Goal: Use online tool/utility: Utilize a website feature to perform a specific function

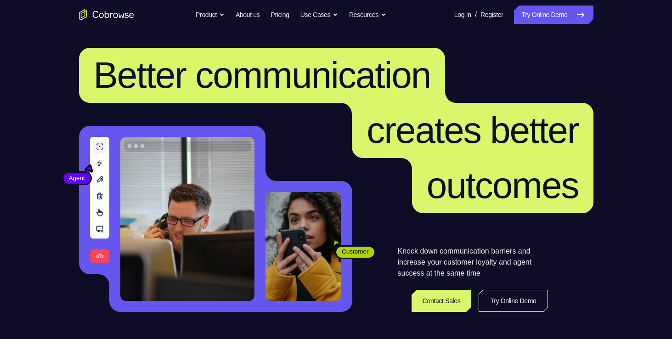
click at [544, 19] on link "Try Online Demo" at bounding box center [553, 15] width 79 height 18
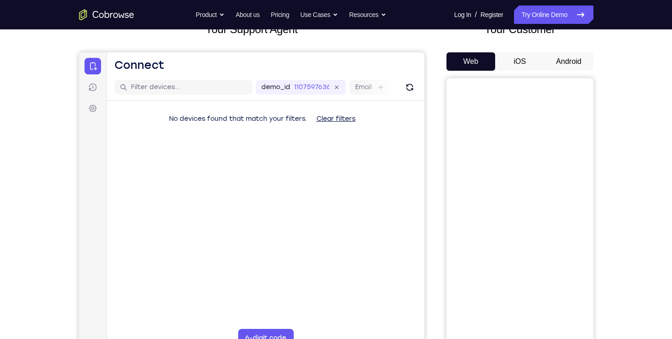
click at [572, 65] on button "Android" at bounding box center [568, 61] width 49 height 18
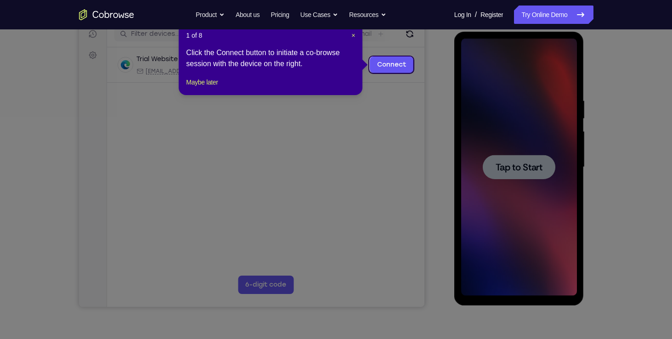
click at [350, 33] on header "1 of 8 ×" at bounding box center [270, 35] width 169 height 9
click at [352, 34] on span "×" at bounding box center [353, 35] width 4 height 7
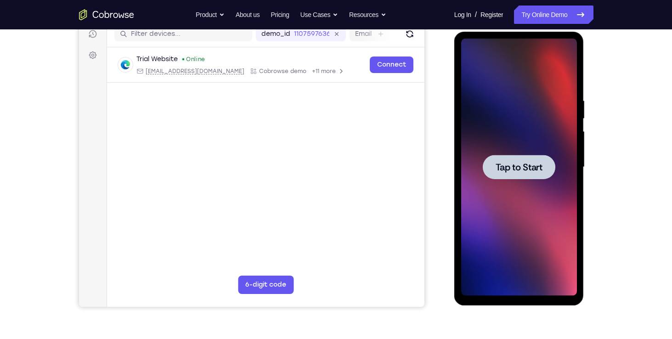
click at [541, 170] on span "Tap to Start" at bounding box center [518, 167] width 47 height 9
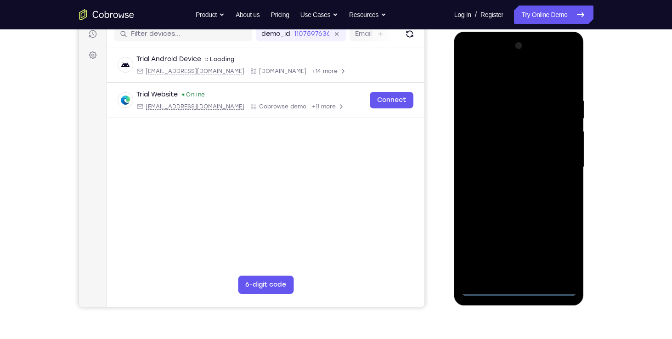
click at [488, 287] on div at bounding box center [519, 167] width 116 height 257
click at [513, 287] on div at bounding box center [519, 167] width 116 height 257
click at [561, 250] on div at bounding box center [519, 167] width 116 height 257
click at [470, 60] on div at bounding box center [519, 167] width 116 height 257
click at [560, 162] on div at bounding box center [519, 167] width 116 height 257
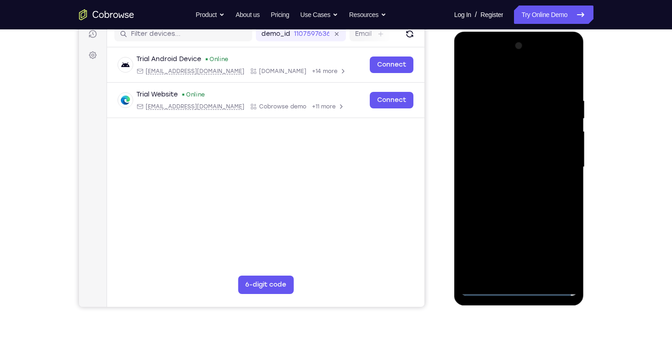
click at [508, 186] on div at bounding box center [519, 167] width 116 height 257
click at [510, 162] on div at bounding box center [519, 167] width 116 height 257
click at [506, 151] on div at bounding box center [519, 167] width 116 height 257
click at [563, 150] on div at bounding box center [519, 167] width 116 height 257
click at [531, 166] on div at bounding box center [519, 167] width 116 height 257
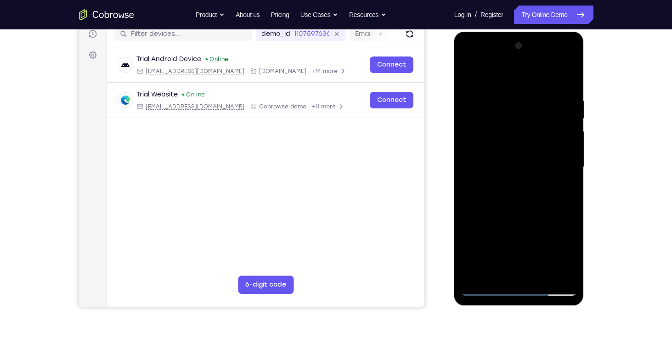
click at [525, 191] on div at bounding box center [519, 167] width 116 height 257
click at [522, 168] on div at bounding box center [519, 167] width 116 height 257
click at [516, 188] on div at bounding box center [519, 167] width 116 height 257
click at [494, 184] on div at bounding box center [519, 167] width 116 height 257
click at [495, 151] on div at bounding box center [519, 167] width 116 height 257
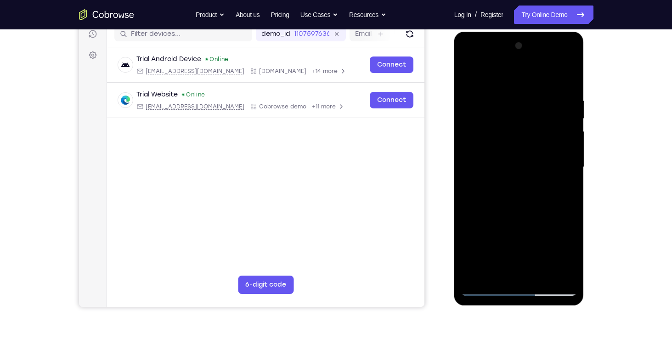
click at [497, 165] on div at bounding box center [519, 167] width 116 height 257
drag, startPoint x: 518, startPoint y: 77, endPoint x: 515, endPoint y: 63, distance: 13.7
click at [515, 63] on div at bounding box center [519, 167] width 116 height 257
click at [518, 218] on div at bounding box center [519, 167] width 116 height 257
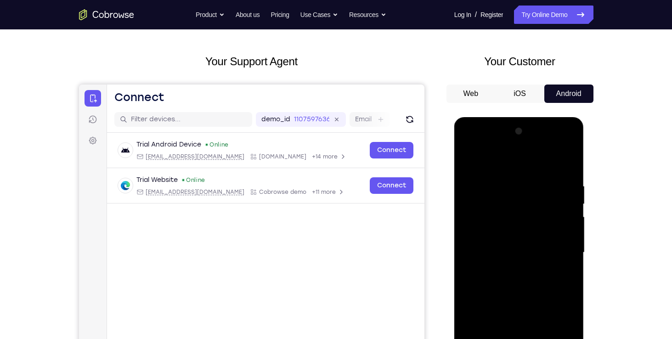
scroll to position [30, 0]
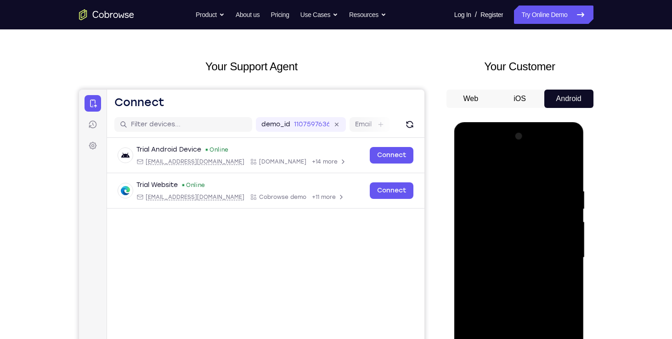
click at [464, 168] on div at bounding box center [519, 257] width 116 height 257
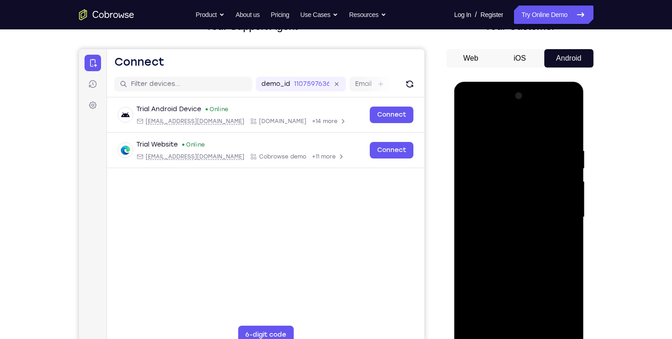
scroll to position [71, 0]
click at [466, 125] on div at bounding box center [519, 216] width 116 height 257
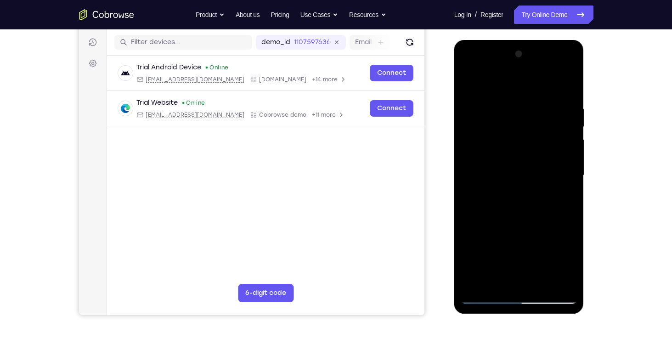
click at [505, 161] on div at bounding box center [519, 175] width 116 height 257
drag, startPoint x: 506, startPoint y: 158, endPoint x: 488, endPoint y: 159, distance: 18.0
click at [488, 159] on div at bounding box center [519, 175] width 116 height 257
click at [489, 176] on div at bounding box center [519, 175] width 116 height 257
click at [480, 202] on div at bounding box center [519, 175] width 116 height 257
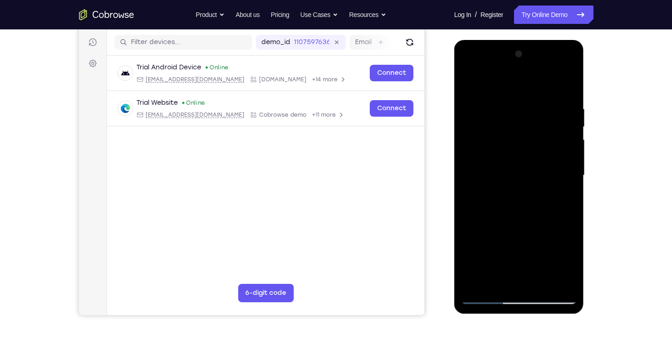
drag, startPoint x: 518, startPoint y: 88, endPoint x: 513, endPoint y: 71, distance: 18.3
click at [513, 71] on div at bounding box center [519, 175] width 116 height 257
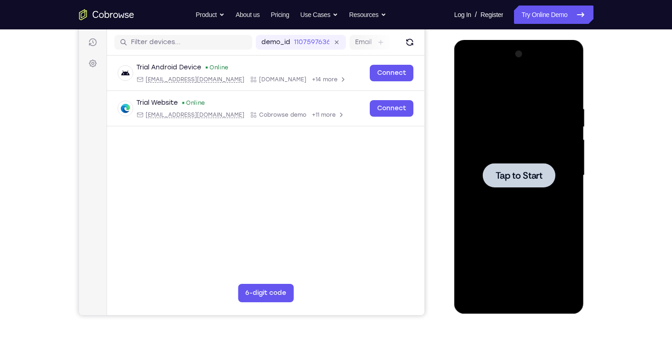
click at [510, 188] on div at bounding box center [519, 175] width 116 height 257
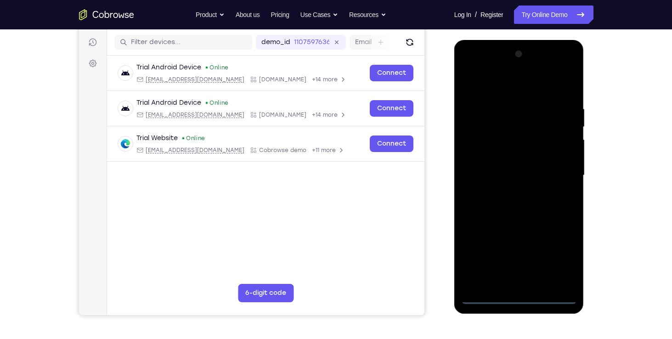
click at [525, 295] on div at bounding box center [519, 175] width 116 height 257
click at [561, 252] on div at bounding box center [519, 175] width 116 height 257
click at [471, 67] on div at bounding box center [519, 175] width 116 height 257
click at [558, 168] on div at bounding box center [519, 175] width 116 height 257
click at [510, 191] on div at bounding box center [519, 175] width 116 height 257
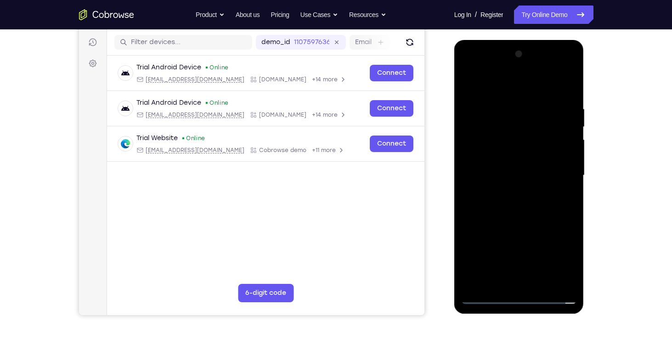
click at [498, 165] on div at bounding box center [519, 175] width 116 height 257
click at [508, 137] on div at bounding box center [519, 175] width 116 height 257
drag, startPoint x: 491, startPoint y: 135, endPoint x: 471, endPoint y: 138, distance: 20.5
drag, startPoint x: 471, startPoint y: 138, endPoint x: 488, endPoint y: 95, distance: 46.1
click at [488, 95] on div at bounding box center [519, 175] width 116 height 257
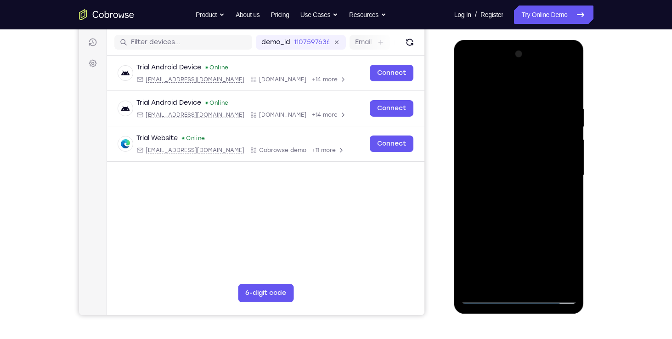
click at [491, 158] on div at bounding box center [519, 175] width 116 height 257
click at [492, 165] on div at bounding box center [519, 175] width 116 height 257
click at [513, 131] on div at bounding box center [519, 175] width 116 height 257
click at [522, 234] on div at bounding box center [519, 175] width 116 height 257
click at [556, 230] on div at bounding box center [519, 175] width 116 height 257
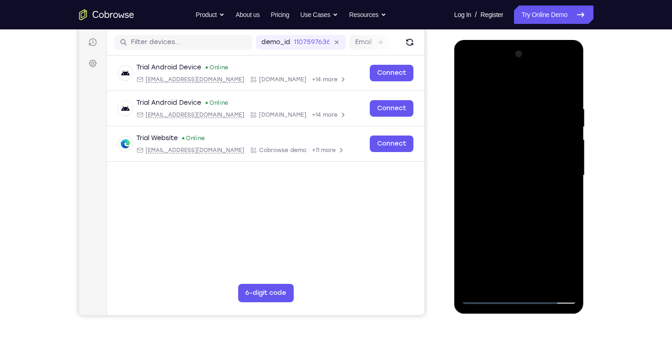
click at [537, 230] on div at bounding box center [519, 175] width 116 height 257
click at [597, 124] on div "Your Support Agent Your Customer Web iOS Android Next Steps We’d be happy to gi…" at bounding box center [336, 220] width 588 height 606
click at [566, 138] on div at bounding box center [519, 175] width 116 height 257
click at [526, 230] on div at bounding box center [519, 175] width 116 height 257
click at [556, 230] on div at bounding box center [519, 175] width 116 height 257
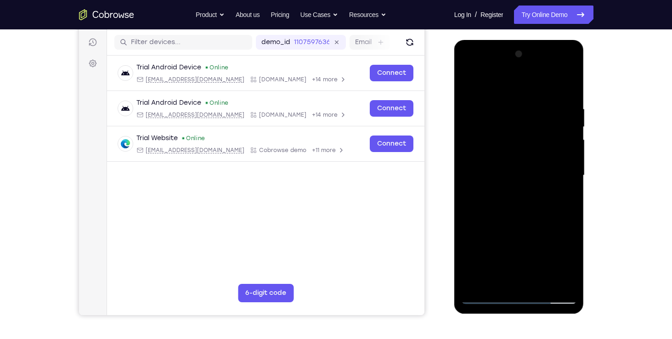
click at [530, 229] on div at bounding box center [519, 175] width 116 height 257
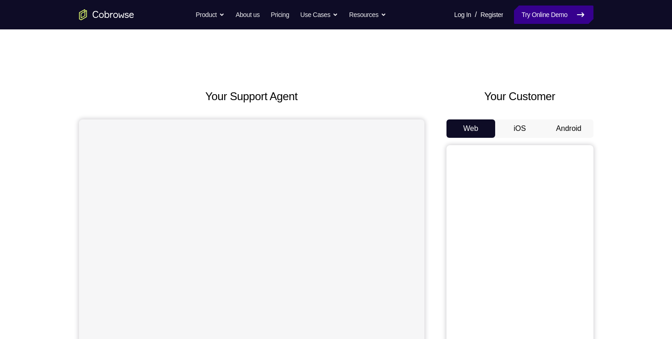
click at [536, 22] on link "Try Online Demo" at bounding box center [553, 15] width 79 height 18
click at [561, 129] on button "Android" at bounding box center [568, 128] width 49 height 18
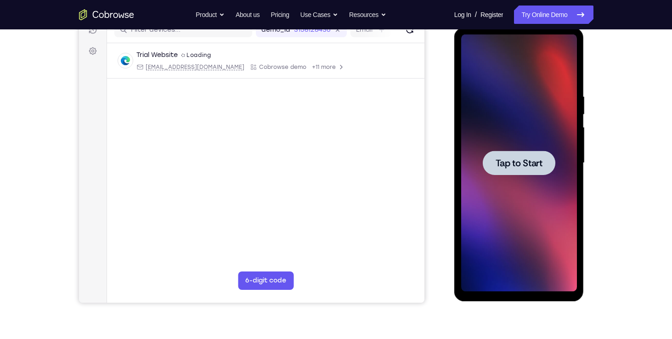
scroll to position [83, 0]
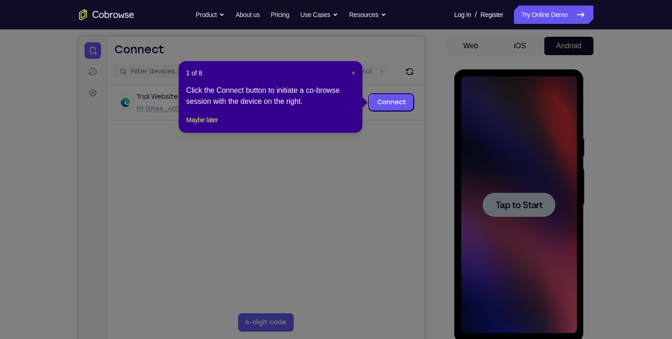
click at [354, 73] on span "×" at bounding box center [353, 72] width 4 height 7
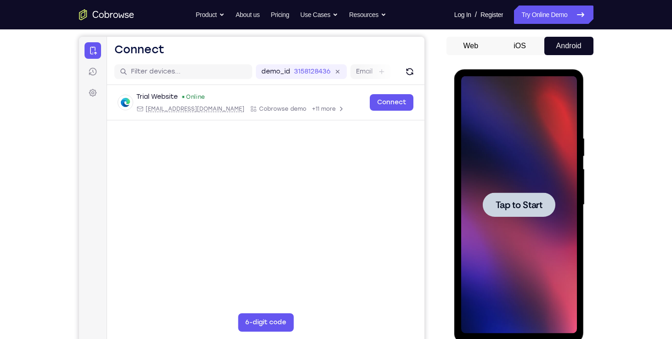
click at [522, 203] on span "Tap to Start" at bounding box center [518, 204] width 47 height 9
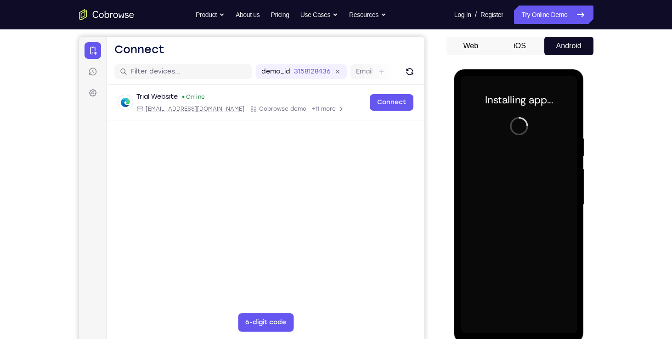
scroll to position [119, 0]
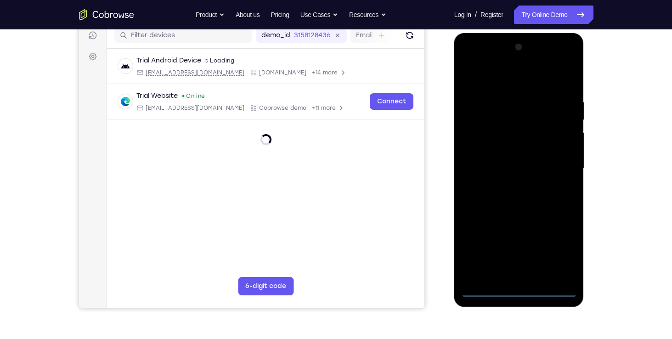
click at [522, 292] on div at bounding box center [519, 168] width 116 height 257
click at [552, 255] on div at bounding box center [519, 168] width 116 height 257
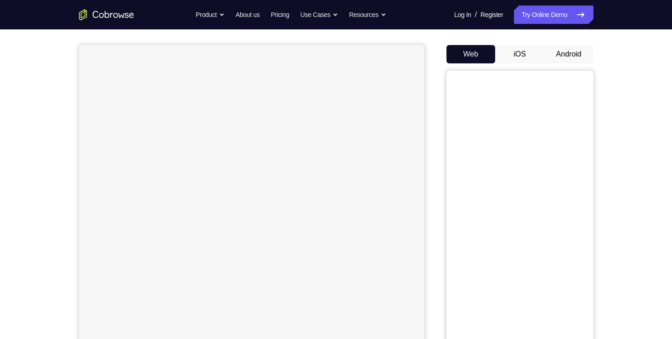
scroll to position [75, 0]
click at [575, 53] on button "Android" at bounding box center [568, 54] width 49 height 18
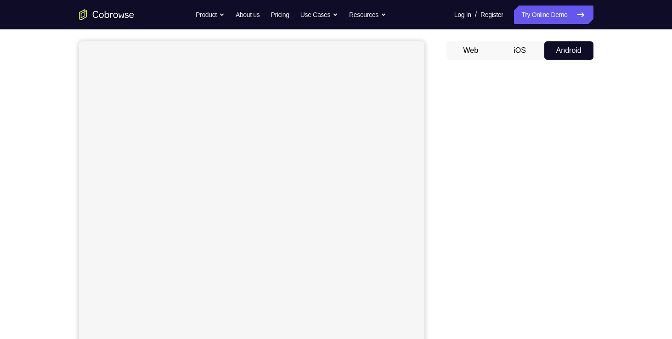
scroll to position [73, 0]
click at [363, 78] on div at bounding box center [251, 200] width 345 height 308
click at [573, 55] on button "Android" at bounding box center [568, 55] width 49 height 18
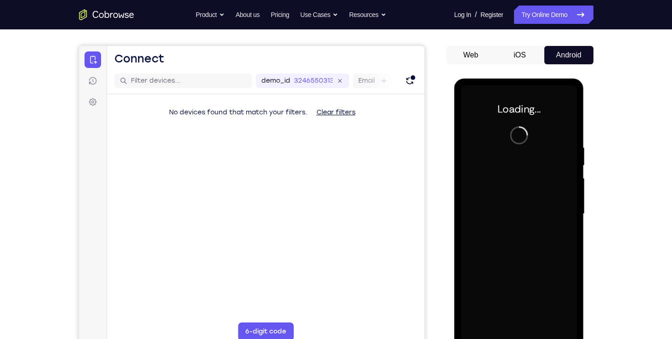
scroll to position [118, 0]
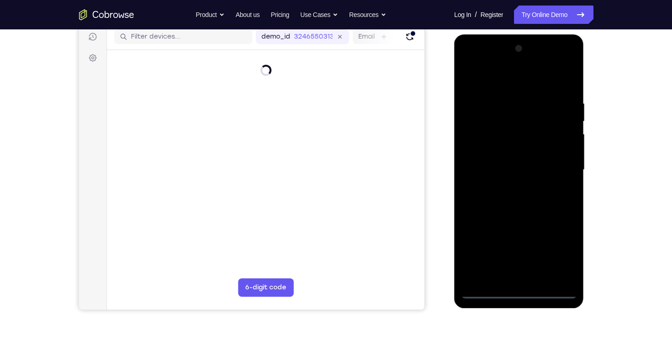
click at [515, 290] on div at bounding box center [519, 169] width 116 height 257
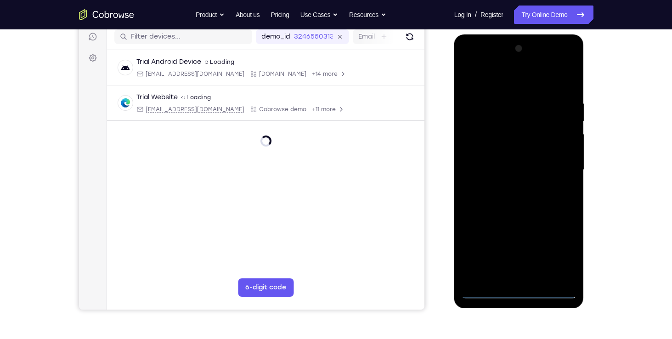
click at [567, 247] on div at bounding box center [519, 169] width 116 height 257
click at [561, 250] on div at bounding box center [519, 169] width 116 height 257
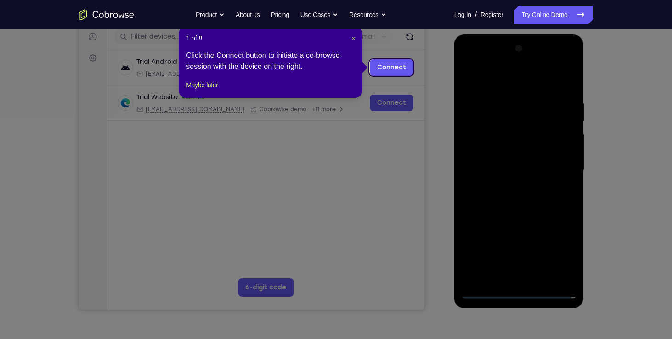
click at [478, 106] on icon at bounding box center [339, 169] width 679 height 339
click at [354, 39] on span "×" at bounding box center [353, 37] width 4 height 7
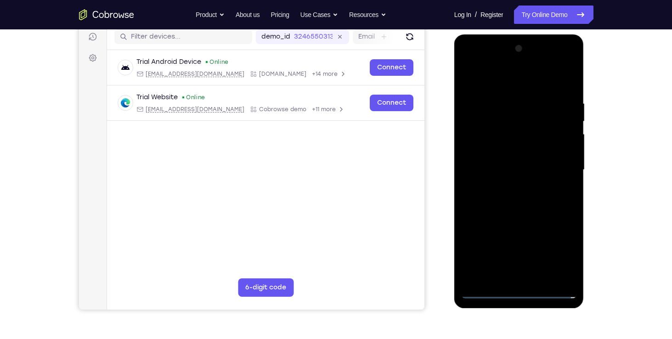
click at [467, 63] on div at bounding box center [519, 169] width 116 height 257
click at [556, 168] on div at bounding box center [519, 169] width 116 height 257
drag, startPoint x: 53, startPoint y: 246, endPoint x: 592, endPoint y: 286, distance: 540.4
click at [592, 286] on div at bounding box center [519, 169] width 147 height 282
click at [480, 300] on div at bounding box center [519, 171] width 130 height 274
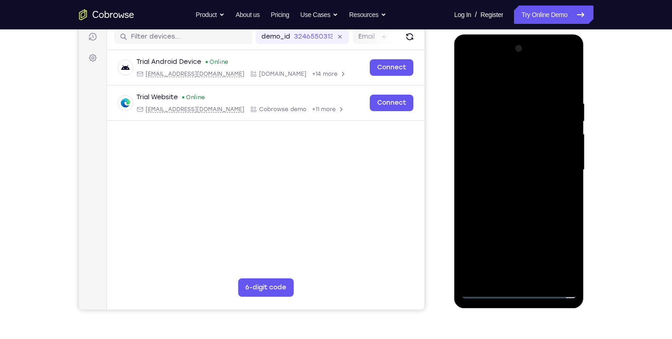
click at [482, 290] on div at bounding box center [519, 169] width 116 height 257
click at [528, 278] on div at bounding box center [519, 169] width 116 height 257
click at [524, 148] on div at bounding box center [519, 169] width 116 height 257
click at [516, 161] on div at bounding box center [519, 169] width 116 height 257
click at [514, 154] on div at bounding box center [519, 169] width 116 height 257
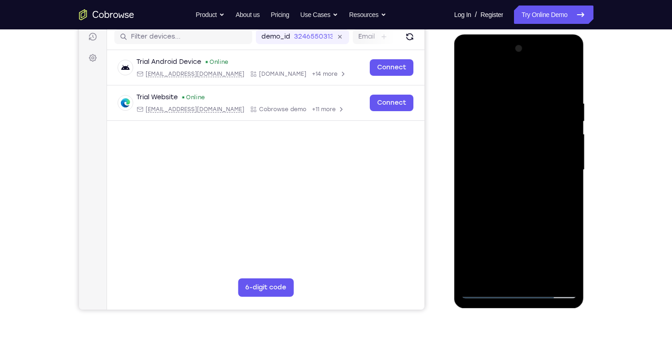
click at [565, 149] on div at bounding box center [519, 169] width 116 height 257
click at [495, 156] on div at bounding box center [519, 169] width 116 height 257
click at [498, 166] on div at bounding box center [519, 169] width 116 height 257
click at [499, 166] on div at bounding box center [519, 169] width 116 height 257
drag, startPoint x: 484, startPoint y: 167, endPoint x: 470, endPoint y: 168, distance: 14.4
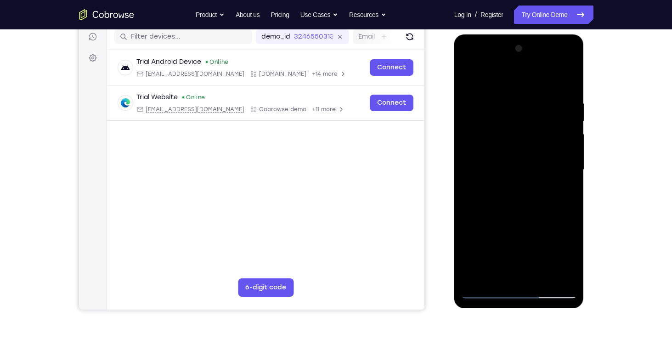
click at [470, 168] on div at bounding box center [519, 169] width 116 height 257
click at [568, 269] on div at bounding box center [519, 169] width 116 height 257
drag, startPoint x: 565, startPoint y: 275, endPoint x: 485, endPoint y: 166, distance: 134.6
click at [485, 166] on div at bounding box center [519, 169] width 116 height 257
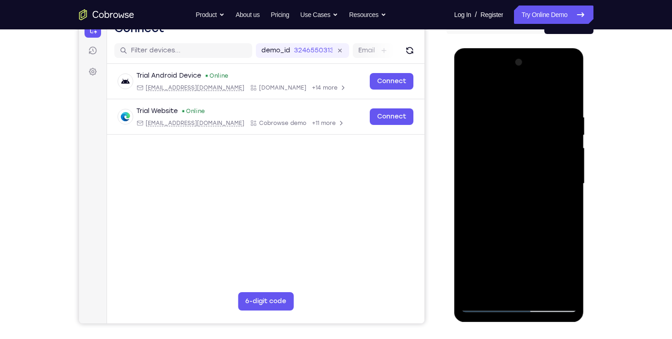
scroll to position [101, 0]
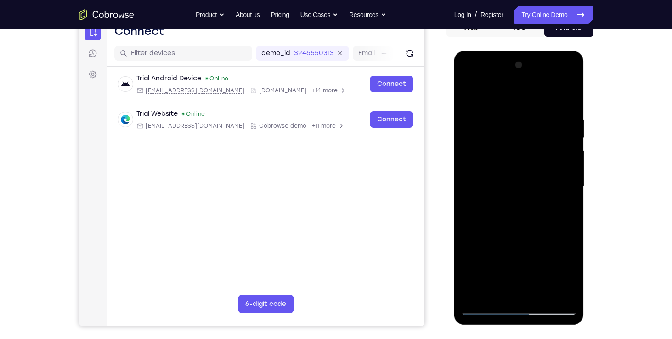
click at [558, 292] on div at bounding box center [519, 186] width 116 height 257
click at [511, 214] on div at bounding box center [519, 186] width 116 height 257
click at [524, 214] on div at bounding box center [519, 186] width 116 height 257
click at [483, 309] on div at bounding box center [519, 186] width 116 height 257
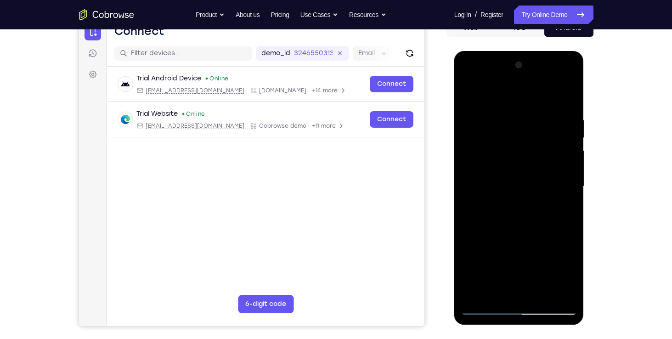
click at [531, 215] on div at bounding box center [519, 186] width 116 height 257
click at [530, 217] on div at bounding box center [519, 186] width 116 height 257
click at [486, 309] on div at bounding box center [519, 186] width 116 height 257
click at [569, 106] on div at bounding box center [519, 186] width 116 height 257
click at [521, 230] on div at bounding box center [519, 186] width 116 height 257
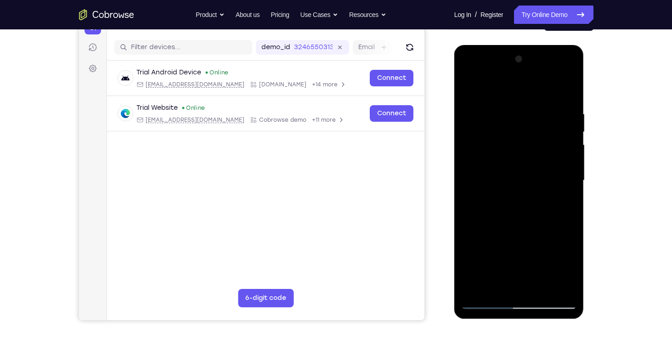
scroll to position [104, 0]
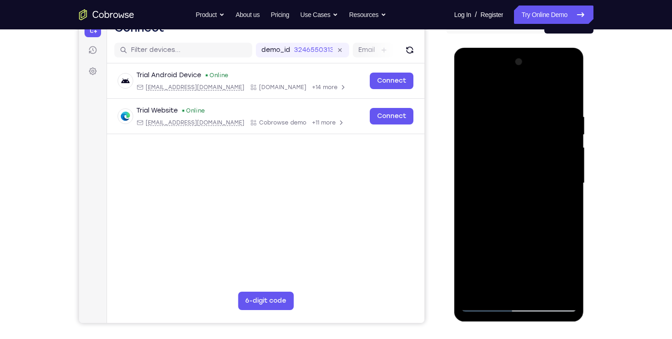
click at [506, 108] on div at bounding box center [519, 183] width 116 height 257
click at [542, 95] on div at bounding box center [519, 183] width 116 height 257
click at [555, 287] on div at bounding box center [519, 183] width 116 height 257
click at [515, 289] on div at bounding box center [519, 183] width 116 height 257
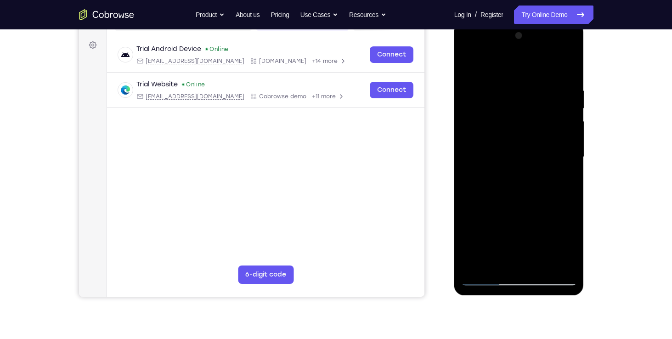
click at [467, 267] on div at bounding box center [519, 156] width 116 height 257
click at [470, 264] on div at bounding box center [519, 156] width 116 height 257
click at [566, 67] on div at bounding box center [519, 156] width 116 height 257
click at [540, 265] on div at bounding box center [519, 156] width 116 height 257
click at [525, 207] on div at bounding box center [519, 156] width 116 height 257
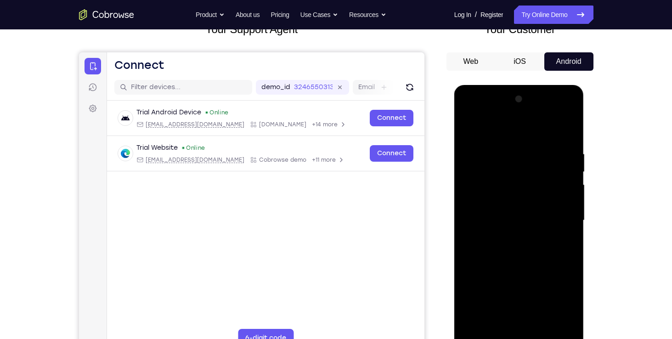
scroll to position [66, 0]
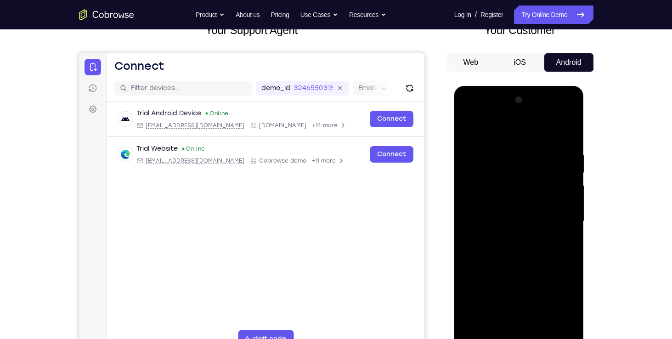
click at [495, 137] on div at bounding box center [519, 221] width 116 height 257
click at [491, 140] on div at bounding box center [519, 221] width 116 height 257
click at [471, 143] on div at bounding box center [519, 221] width 116 height 257
click at [468, 142] on div at bounding box center [519, 221] width 116 height 257
click at [472, 130] on div at bounding box center [519, 221] width 116 height 257
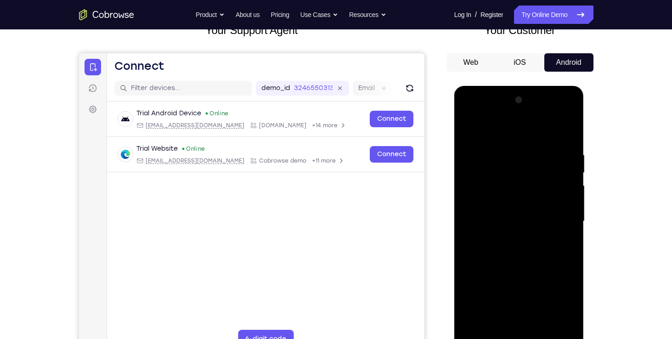
click at [511, 148] on div at bounding box center [519, 221] width 116 height 257
click at [473, 234] on div at bounding box center [519, 221] width 116 height 257
click at [499, 324] on div at bounding box center [519, 221] width 116 height 257
click at [604, 208] on div "Your Support Agent Your Customer Web iOS Android Next Steps We’d be happy to gi…" at bounding box center [336, 266] width 588 height 606
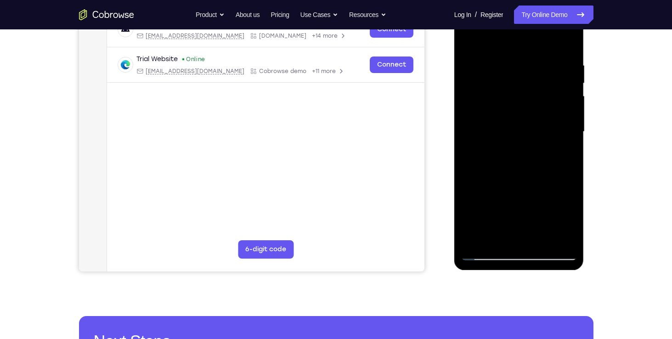
scroll to position [156, 0]
click at [490, 252] on div at bounding box center [519, 131] width 116 height 257
click at [511, 204] on div at bounding box center [519, 131] width 116 height 257
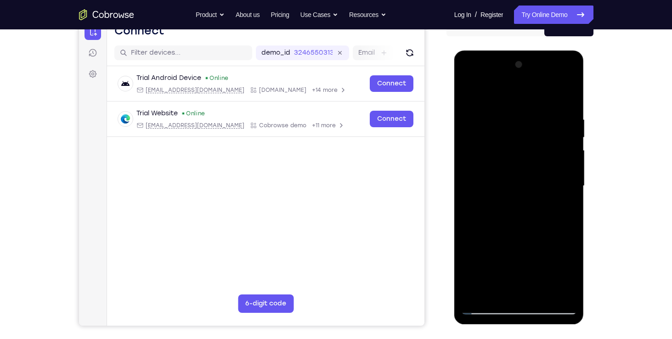
scroll to position [101, 0]
click at [565, 97] on div at bounding box center [519, 186] width 116 height 257
click at [537, 295] on div at bounding box center [519, 186] width 116 height 257
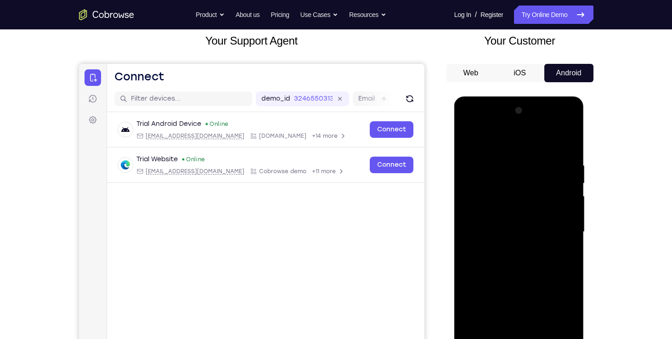
scroll to position [53, 0]
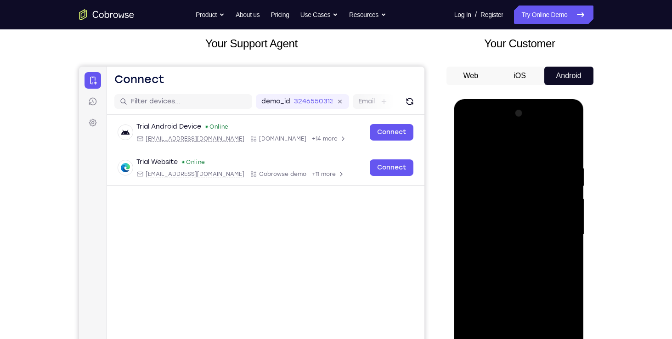
click at [506, 153] on div at bounding box center [519, 234] width 116 height 257
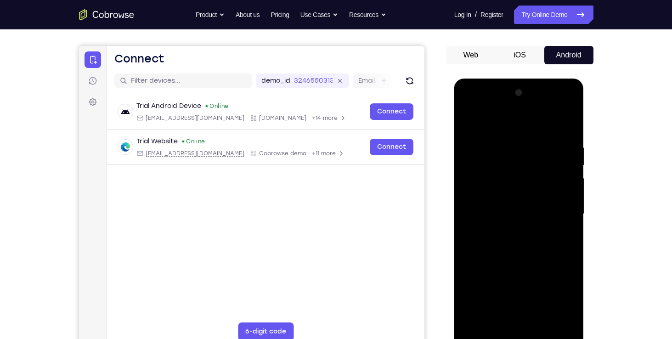
scroll to position [86, 0]
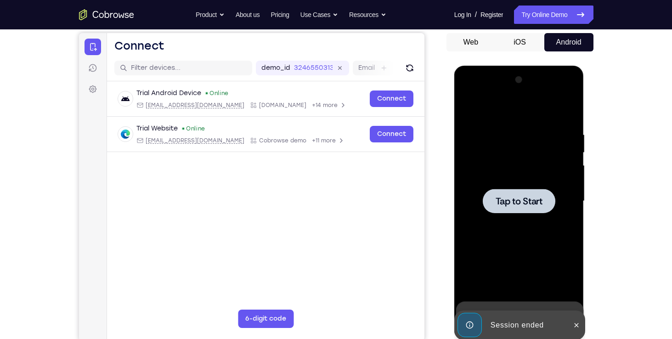
click at [508, 205] on span "Tap to Start" at bounding box center [518, 200] width 47 height 9
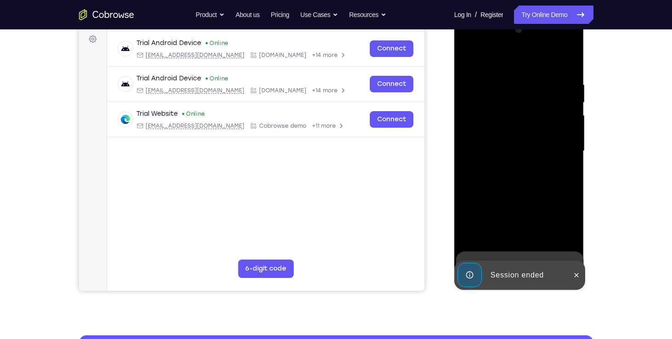
scroll to position [160, 0]
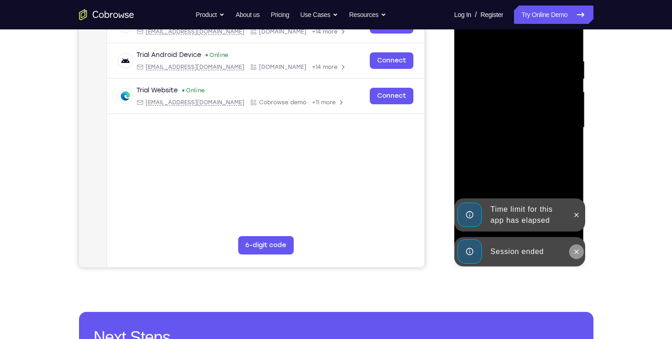
click at [575, 253] on icon at bounding box center [576, 251] width 4 height 4
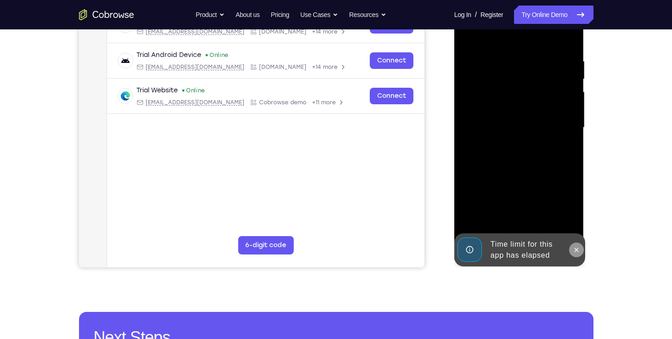
click at [576, 246] on icon at bounding box center [575, 249] width 7 height 7
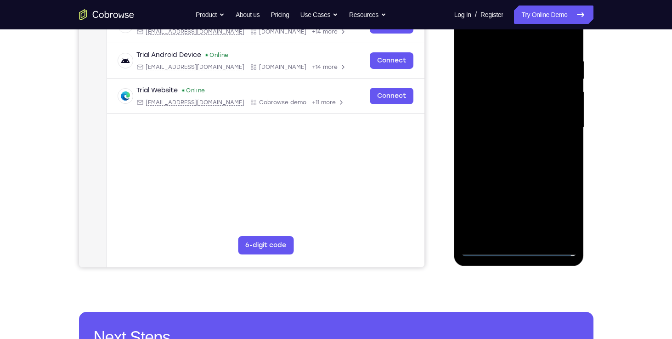
click at [521, 251] on div at bounding box center [519, 127] width 116 height 257
click at [553, 210] on div at bounding box center [519, 127] width 116 height 257
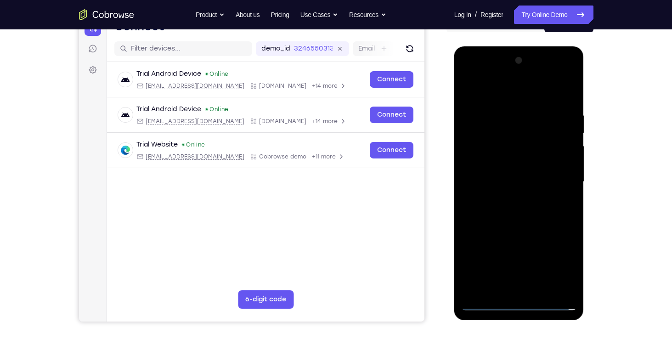
click at [469, 75] on div at bounding box center [519, 181] width 116 height 257
click at [551, 177] on div at bounding box center [519, 181] width 116 height 257
click at [511, 198] on div at bounding box center [519, 181] width 116 height 257
click at [525, 178] on div at bounding box center [519, 181] width 116 height 257
click at [518, 220] on div at bounding box center [519, 181] width 116 height 257
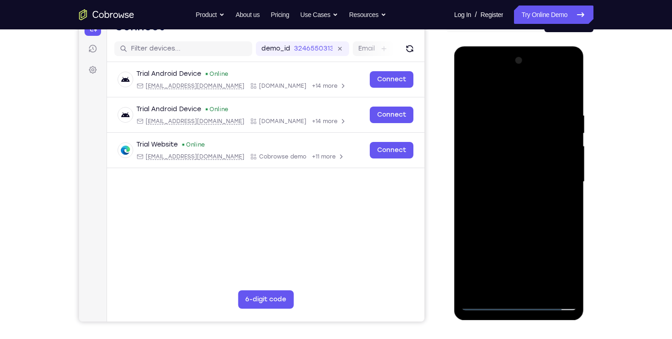
click at [544, 211] on div at bounding box center [519, 181] width 116 height 257
click at [510, 171] on div at bounding box center [519, 181] width 116 height 257
click at [558, 18] on link "Try Online Demo" at bounding box center [553, 15] width 79 height 18
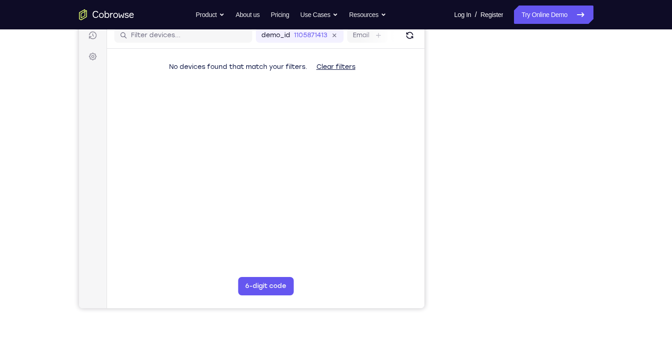
click at [440, 123] on div "Your Support Agent Your Customer Web iOS Android" at bounding box center [336, 138] width 514 height 339
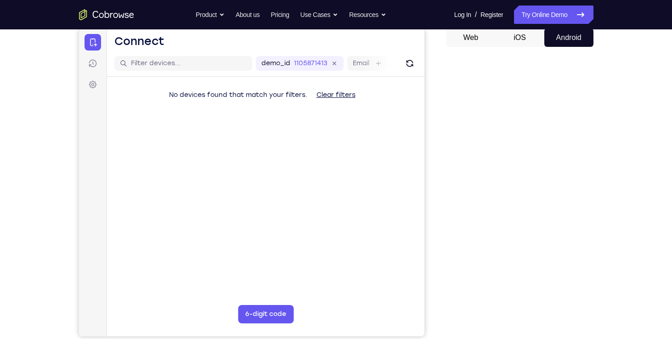
scroll to position [102, 0]
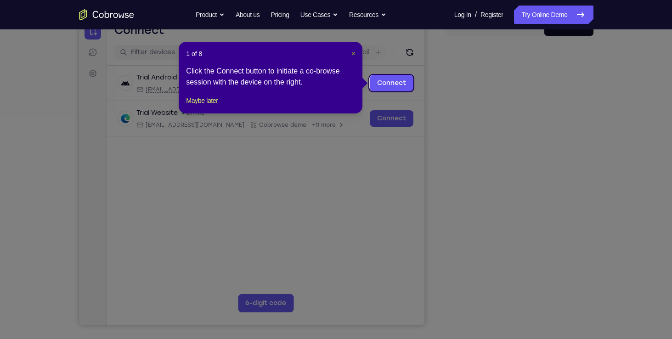
click at [352, 55] on span "×" at bounding box center [353, 53] width 4 height 7
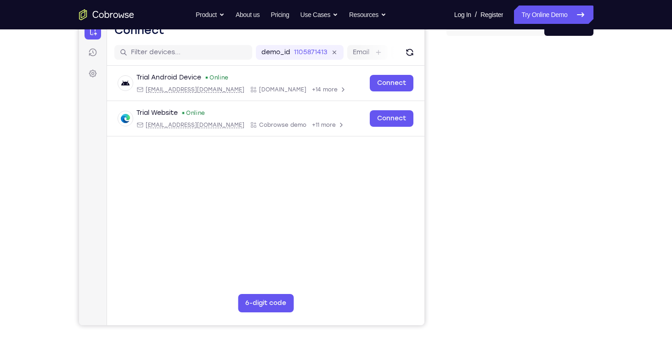
click at [117, 14] on icon "Go to the home page" at bounding box center [115, 15] width 5 height 5
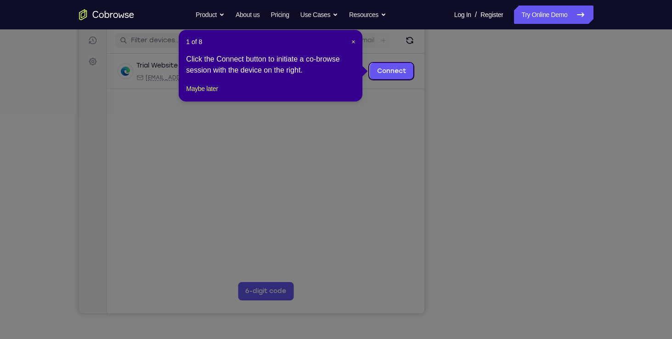
click at [353, 47] on div "1 of 8 × Click the Connect button to initiate a co-browse session with the devi…" at bounding box center [271, 66] width 184 height 72
click at [352, 43] on span "×" at bounding box center [353, 41] width 4 height 7
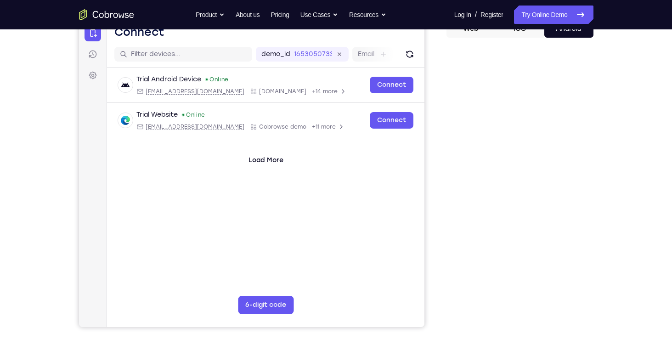
scroll to position [101, 0]
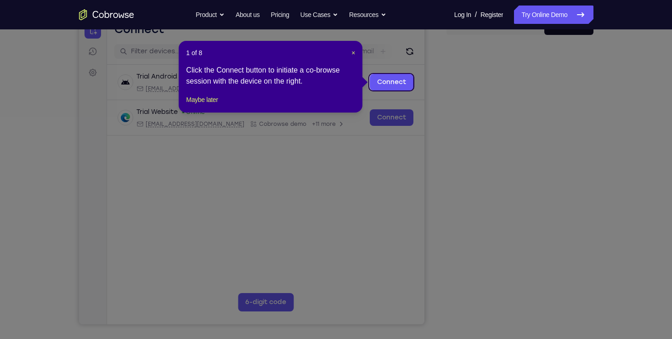
click at [559, 263] on icon at bounding box center [339, 169] width 679 height 339
click at [351, 53] on span "×" at bounding box center [353, 52] width 4 height 7
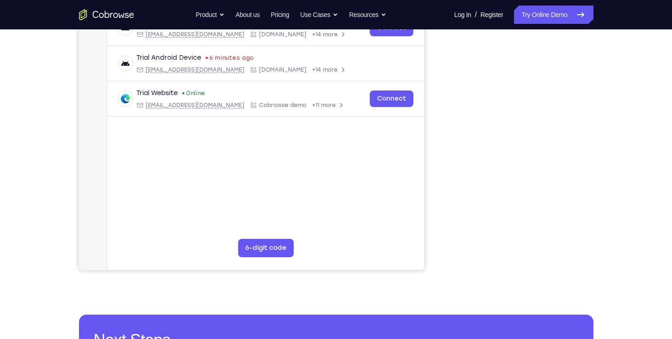
scroll to position [150, 0]
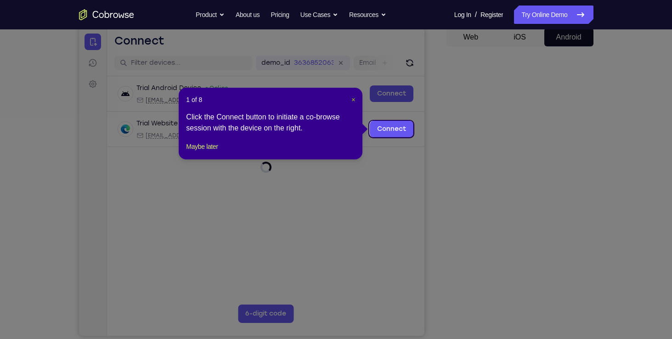
click at [352, 99] on span "×" at bounding box center [353, 99] width 4 height 7
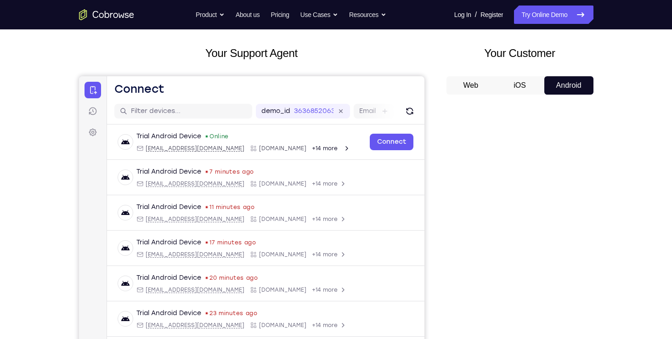
scroll to position [120, 0]
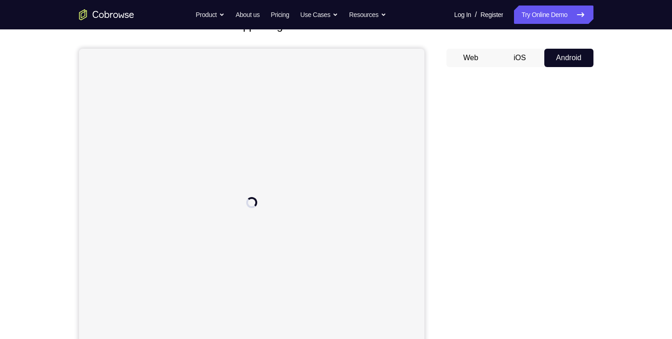
scroll to position [91, 0]
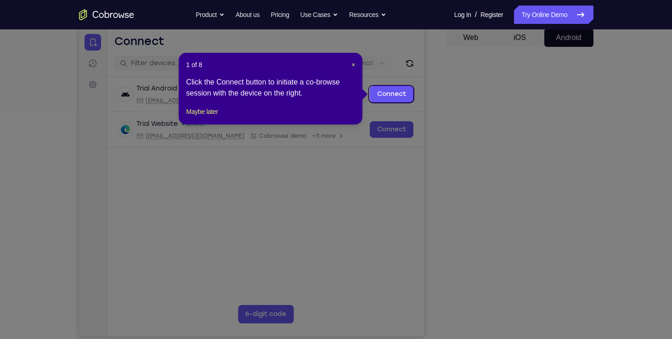
click at [555, 272] on icon at bounding box center [339, 169] width 679 height 339
click at [352, 63] on span "×" at bounding box center [353, 64] width 4 height 7
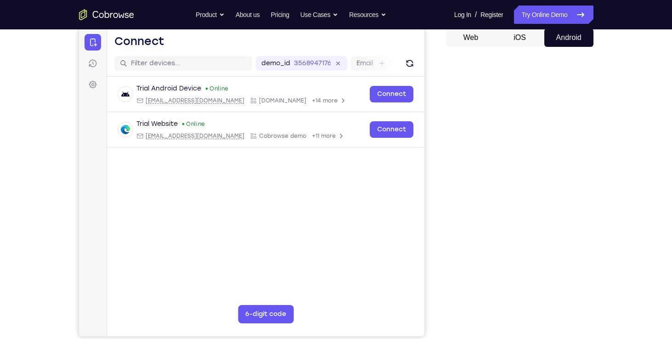
drag, startPoint x: 447, startPoint y: 163, endPoint x: 609, endPoint y: 309, distance: 218.4
click at [609, 309] on div "Your Support Agent Your Customer Web iOS Android Next Steps We’d be happy to gi…" at bounding box center [336, 241] width 588 height 606
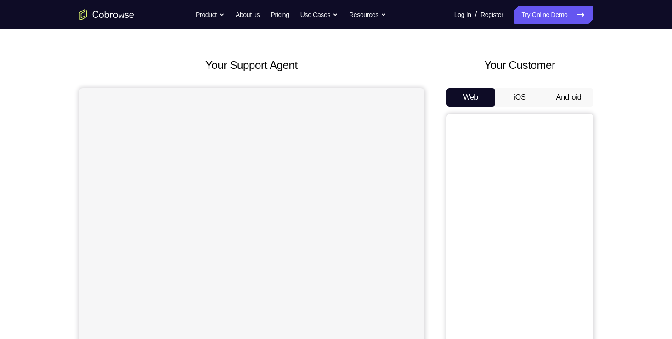
click at [574, 98] on button "Android" at bounding box center [568, 97] width 49 height 18
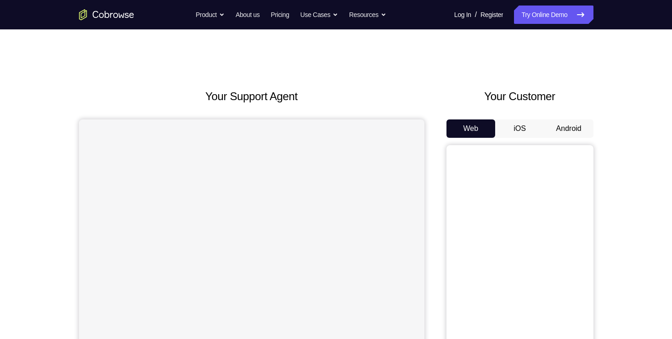
click at [581, 131] on button "Android" at bounding box center [568, 128] width 49 height 18
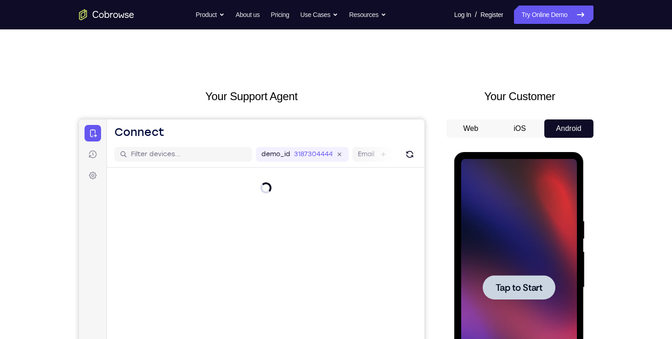
click at [511, 293] on div at bounding box center [519, 287] width 73 height 24
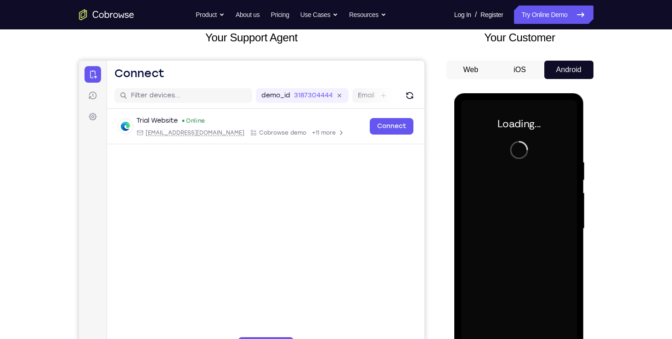
scroll to position [79, 0]
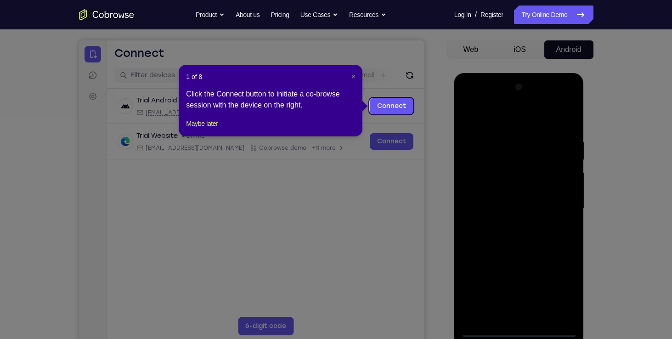
click at [352, 75] on span "×" at bounding box center [353, 76] width 4 height 7
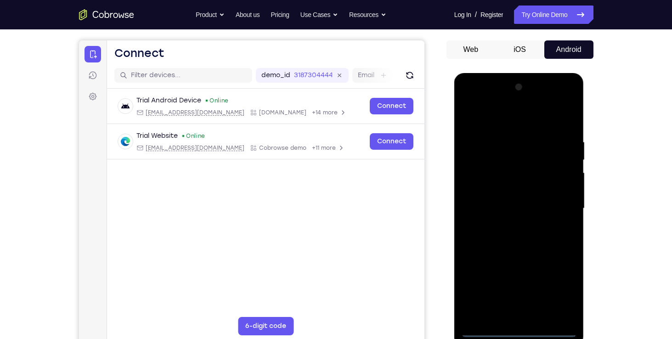
click at [520, 333] on div at bounding box center [519, 208] width 116 height 257
click at [564, 292] on div at bounding box center [519, 208] width 116 height 257
click at [467, 102] on div at bounding box center [519, 208] width 116 height 257
click at [494, 161] on div at bounding box center [519, 208] width 116 height 257
click at [471, 192] on div at bounding box center [519, 208] width 116 height 257
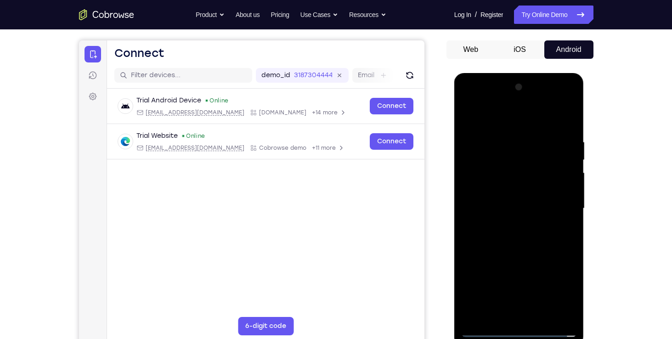
click at [490, 325] on div at bounding box center [519, 208] width 116 height 257
click at [489, 331] on div at bounding box center [519, 208] width 116 height 257
click at [486, 327] on div at bounding box center [519, 208] width 116 height 257
click at [483, 330] on div at bounding box center [519, 208] width 116 height 257
click at [553, 203] on div at bounding box center [519, 208] width 116 height 257
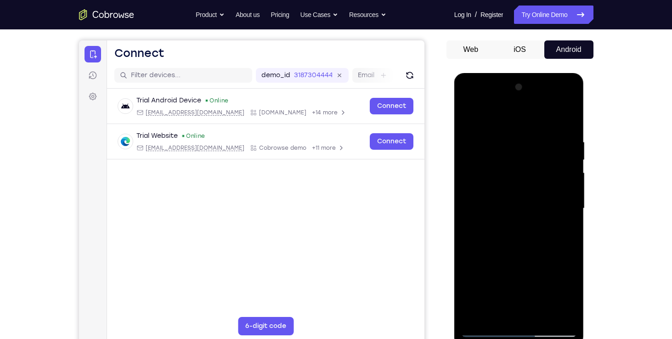
click at [513, 226] on div at bounding box center [519, 208] width 116 height 257
click at [504, 204] on div at bounding box center [519, 208] width 116 height 257
click at [502, 193] on div at bounding box center [519, 208] width 116 height 257
click at [565, 188] on div at bounding box center [519, 208] width 116 height 257
click at [536, 205] on div at bounding box center [519, 208] width 116 height 257
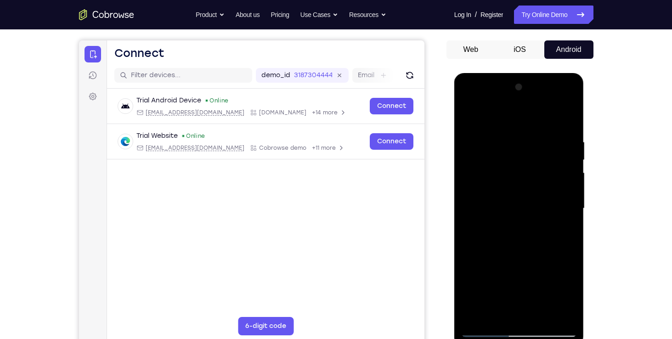
click at [531, 250] on div at bounding box center [519, 208] width 116 height 257
click at [546, 318] on div at bounding box center [519, 208] width 116 height 257
click at [520, 259] on div at bounding box center [519, 208] width 116 height 257
click at [525, 209] on div at bounding box center [519, 208] width 116 height 257
drag, startPoint x: 515, startPoint y: 314, endPoint x: 491, endPoint y: 235, distance: 81.9
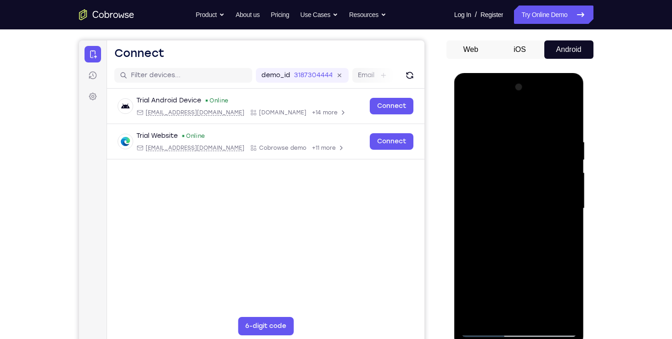
click at [491, 235] on div at bounding box center [519, 208] width 116 height 257
click at [565, 229] on div at bounding box center [519, 208] width 116 height 257
click at [569, 298] on div at bounding box center [519, 208] width 116 height 257
click at [557, 230] on div at bounding box center [519, 208] width 116 height 257
click at [564, 232] on div at bounding box center [519, 208] width 116 height 257
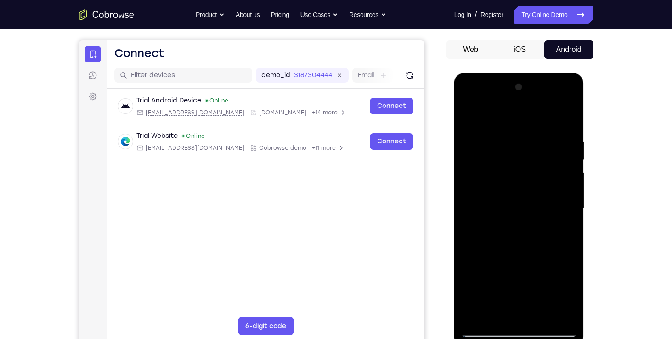
click at [471, 119] on div at bounding box center [519, 208] width 116 height 257
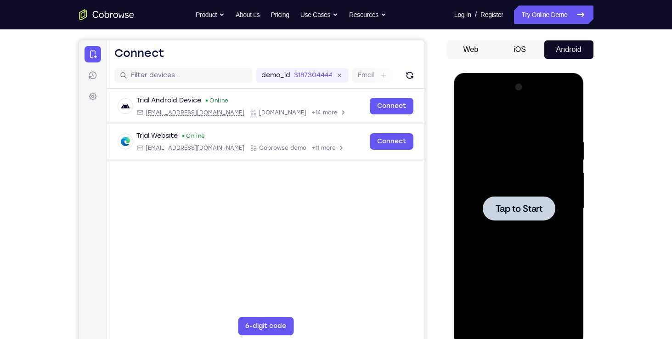
click at [515, 201] on div at bounding box center [519, 208] width 73 height 24
